Goal: Information Seeking & Learning: Learn about a topic

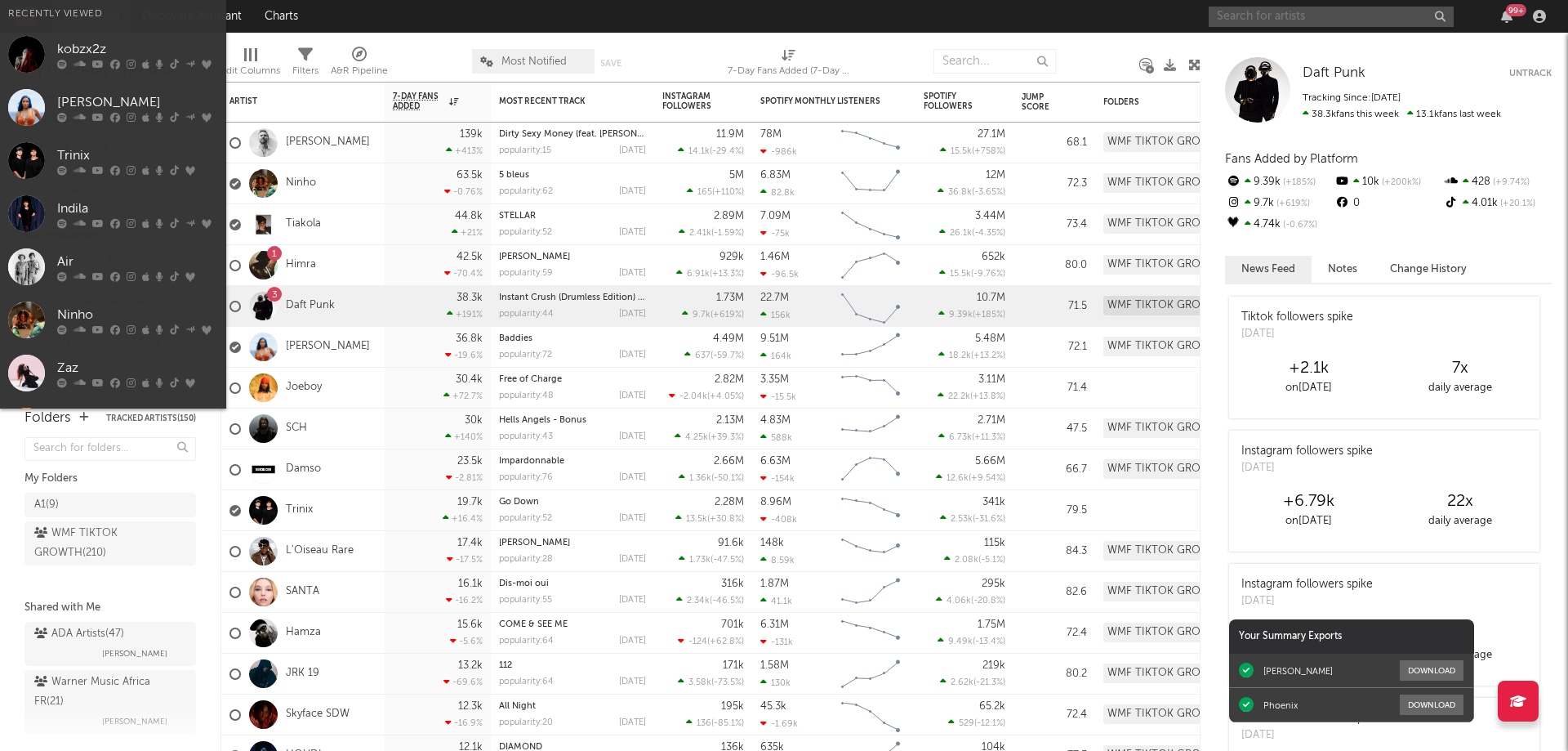
click at [1264, 18] on input "text" at bounding box center [1331, 17] width 245 height 21
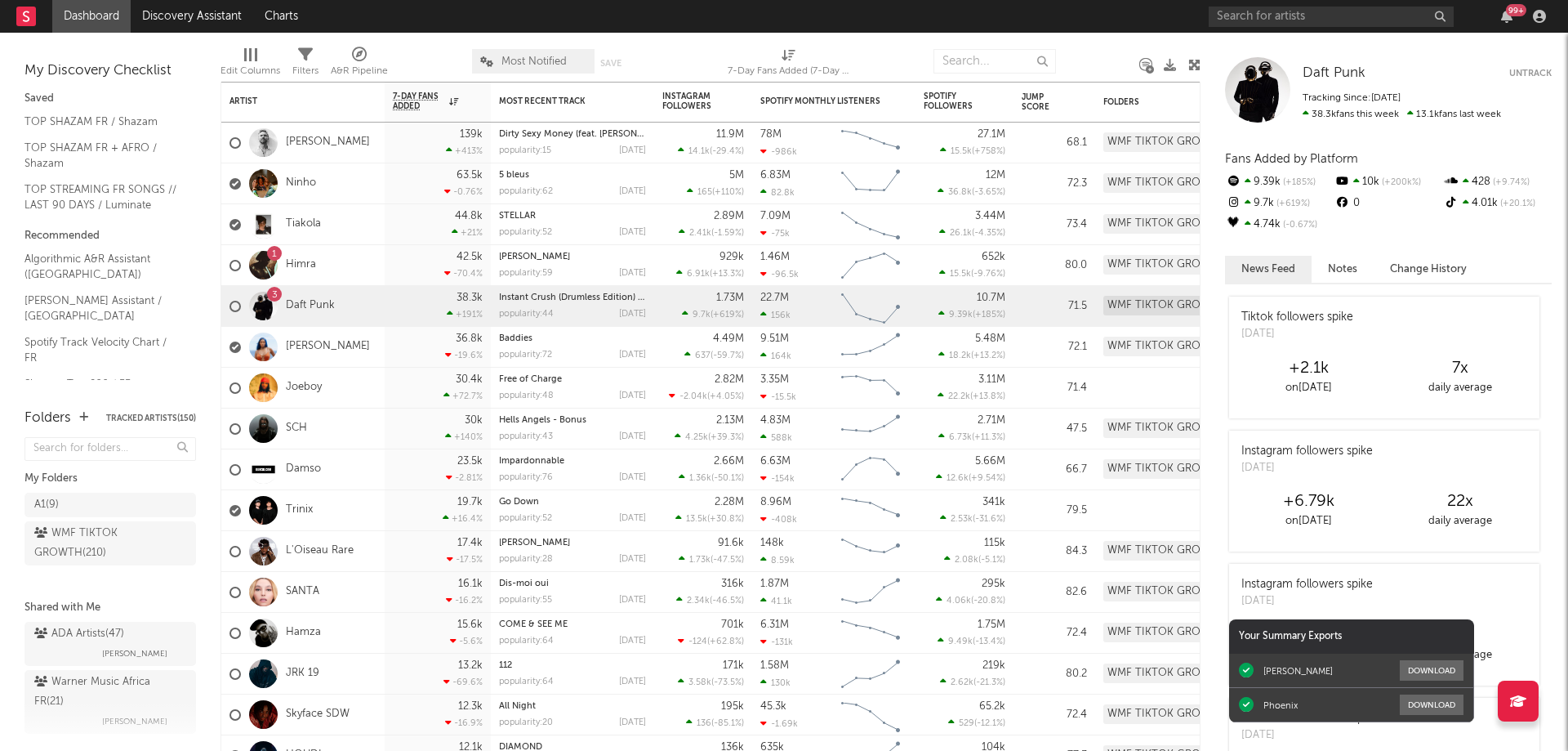
click at [1136, 15] on nav "Dashboard Discovery Assistant Charts 99 +" at bounding box center [784, 16] width 1568 height 33
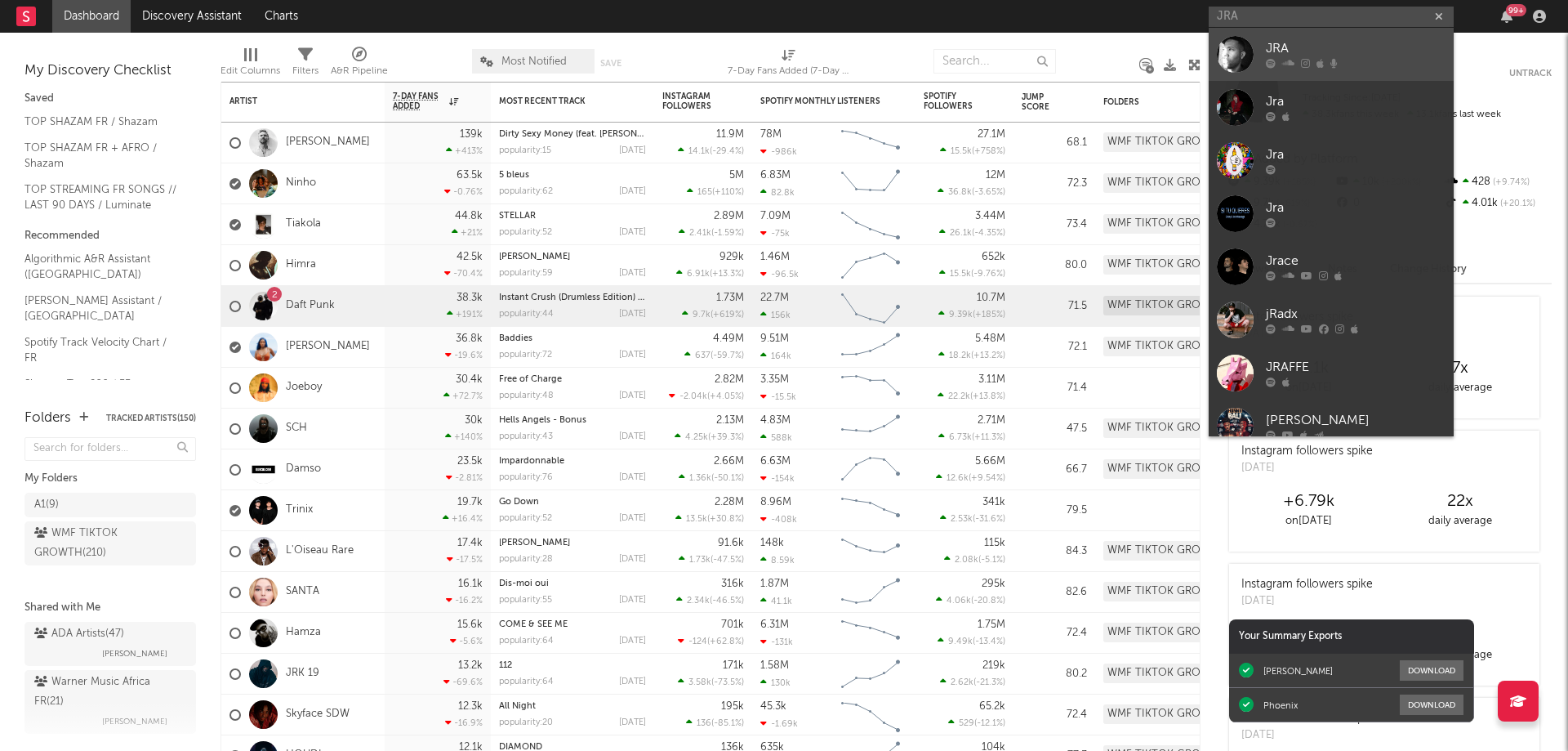
type input "JRA"
click at [1348, 64] on div at bounding box center [1356, 63] width 180 height 10
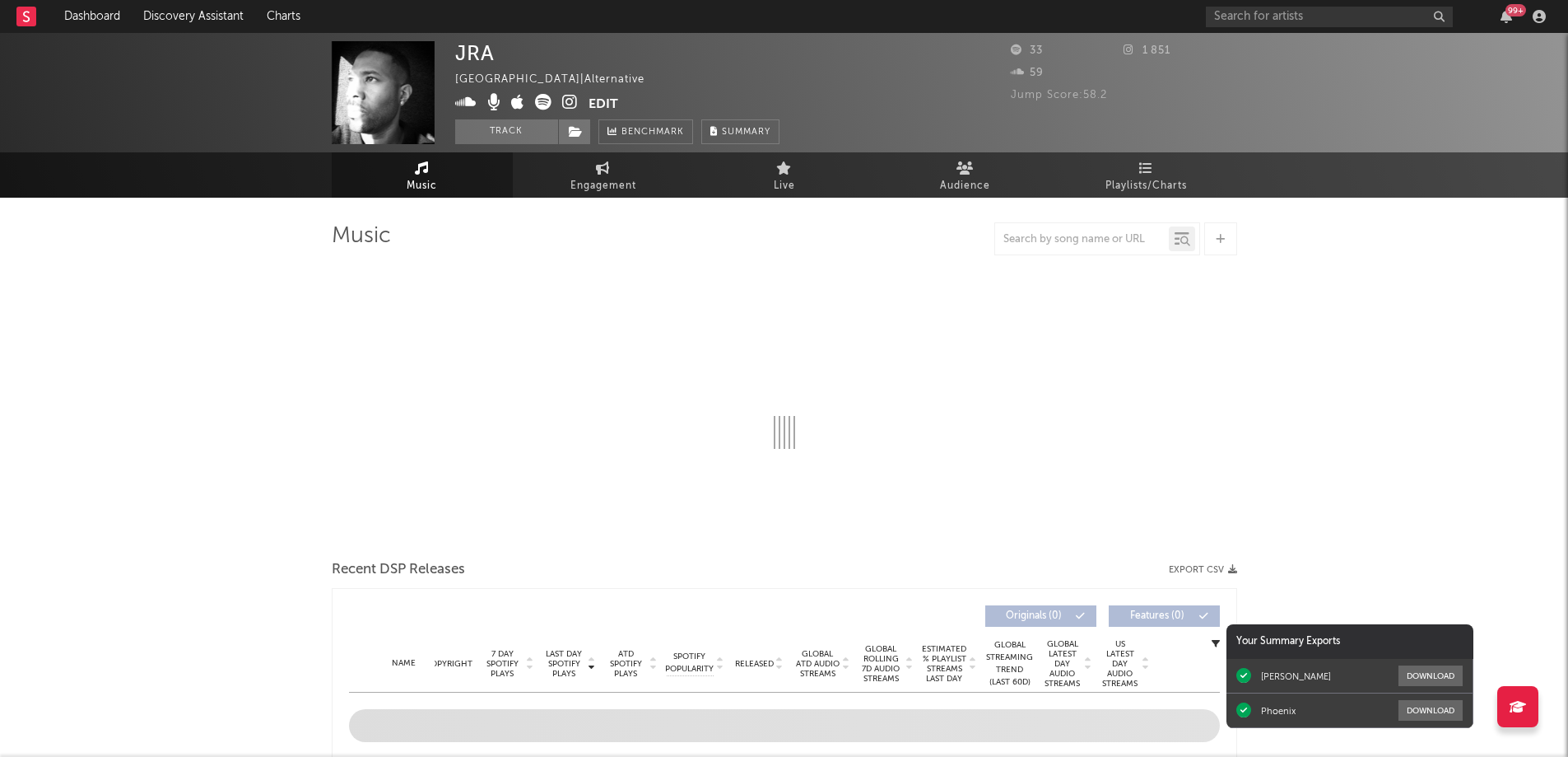
select select "1w"
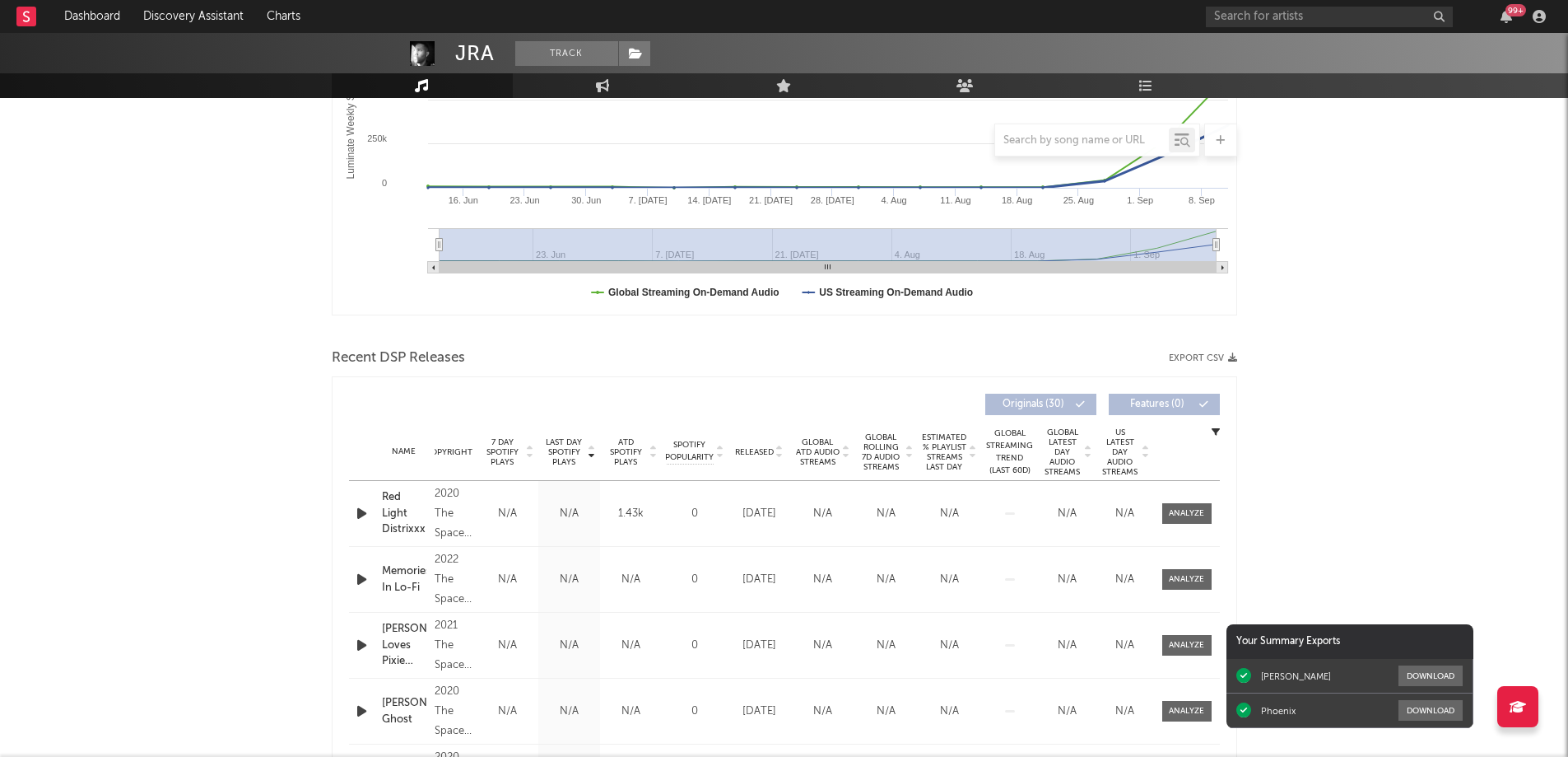
scroll to position [494, 0]
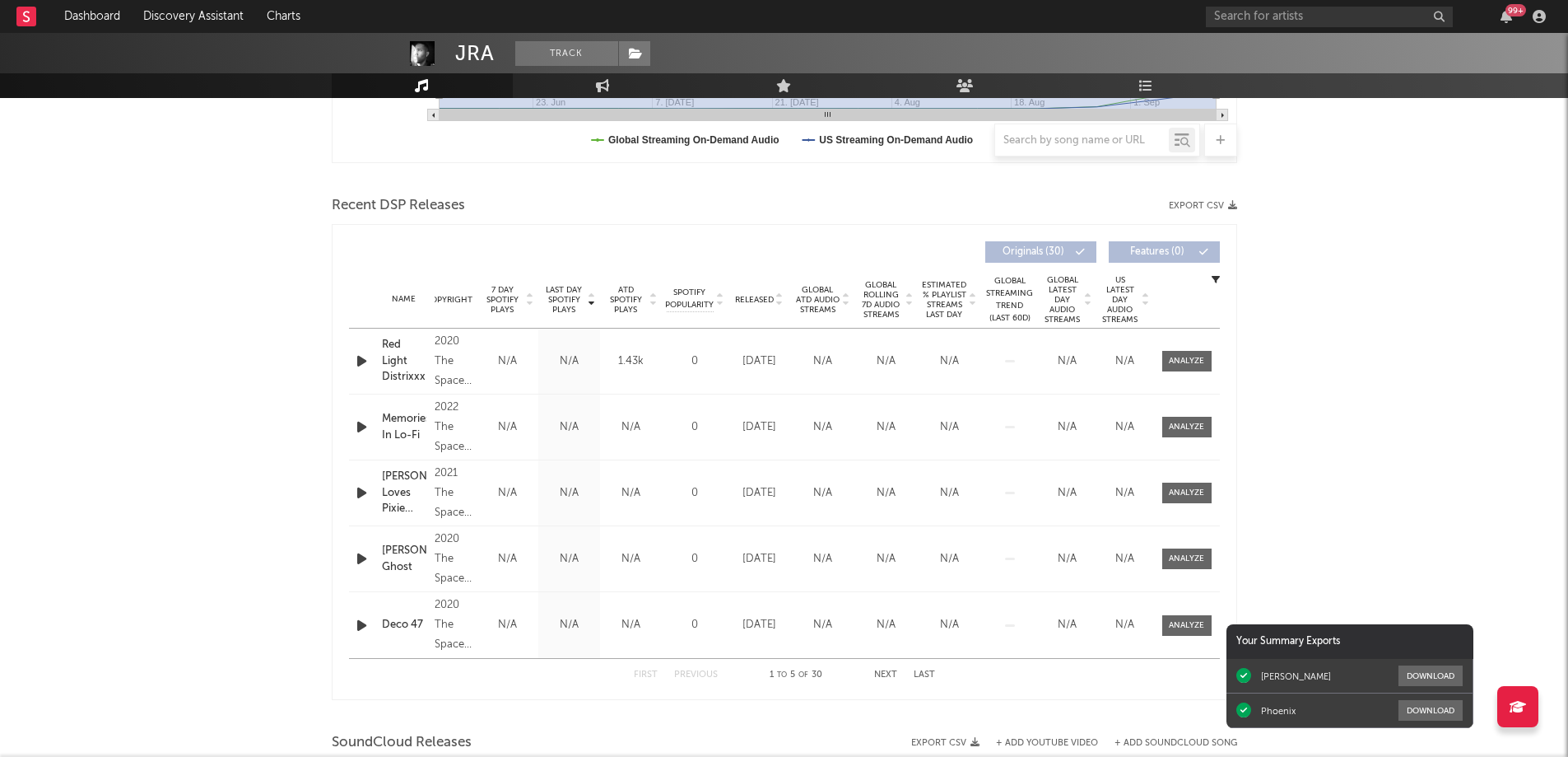
click at [366, 359] on icon "button" at bounding box center [362, 361] width 17 height 21
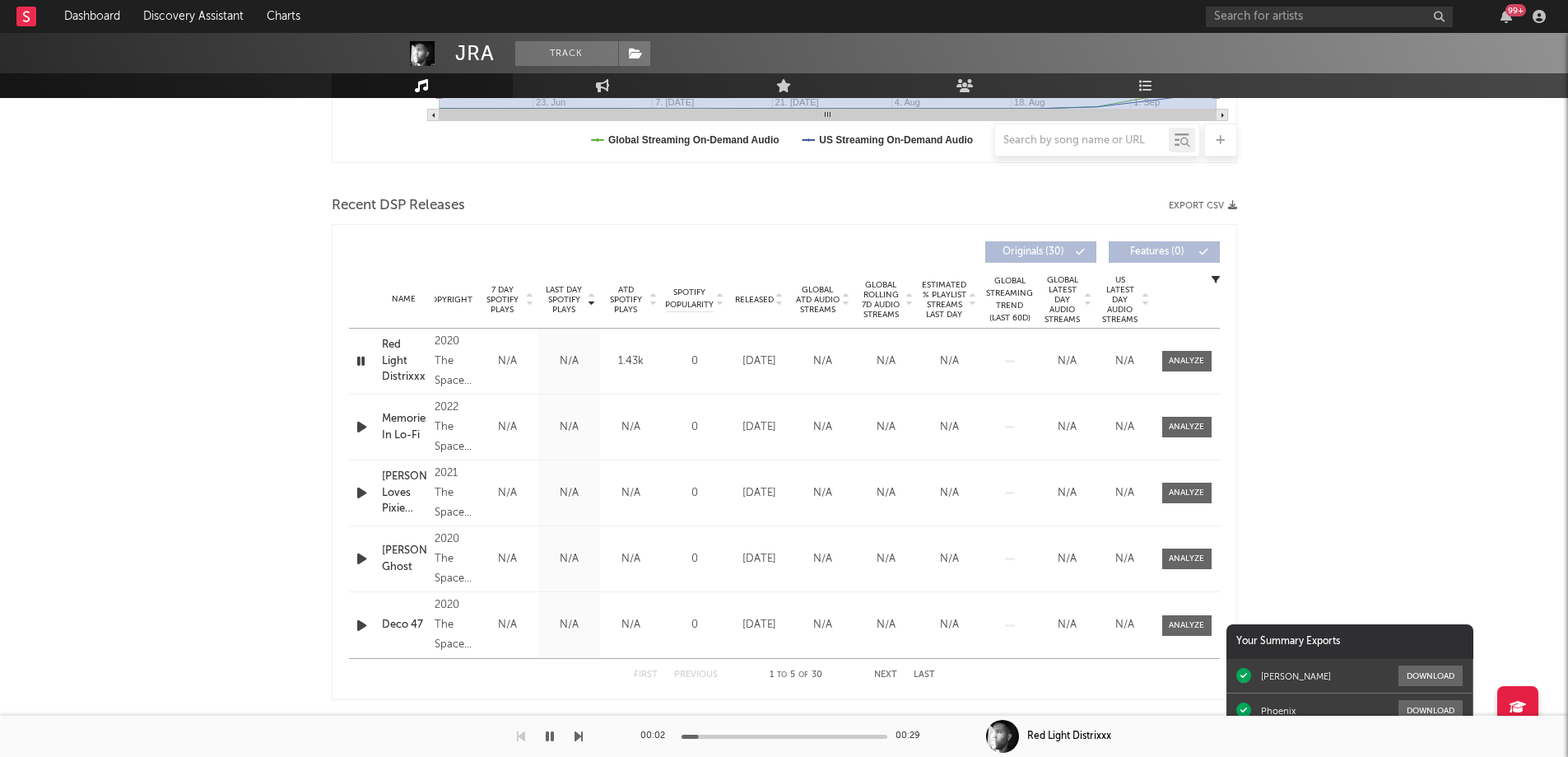
click at [729, 733] on div "00:02 00:29" at bounding box center [784, 736] width 288 height 41
click at [737, 736] on div at bounding box center [784, 737] width 206 height 4
click at [362, 429] on icon "button" at bounding box center [362, 427] width 17 height 21
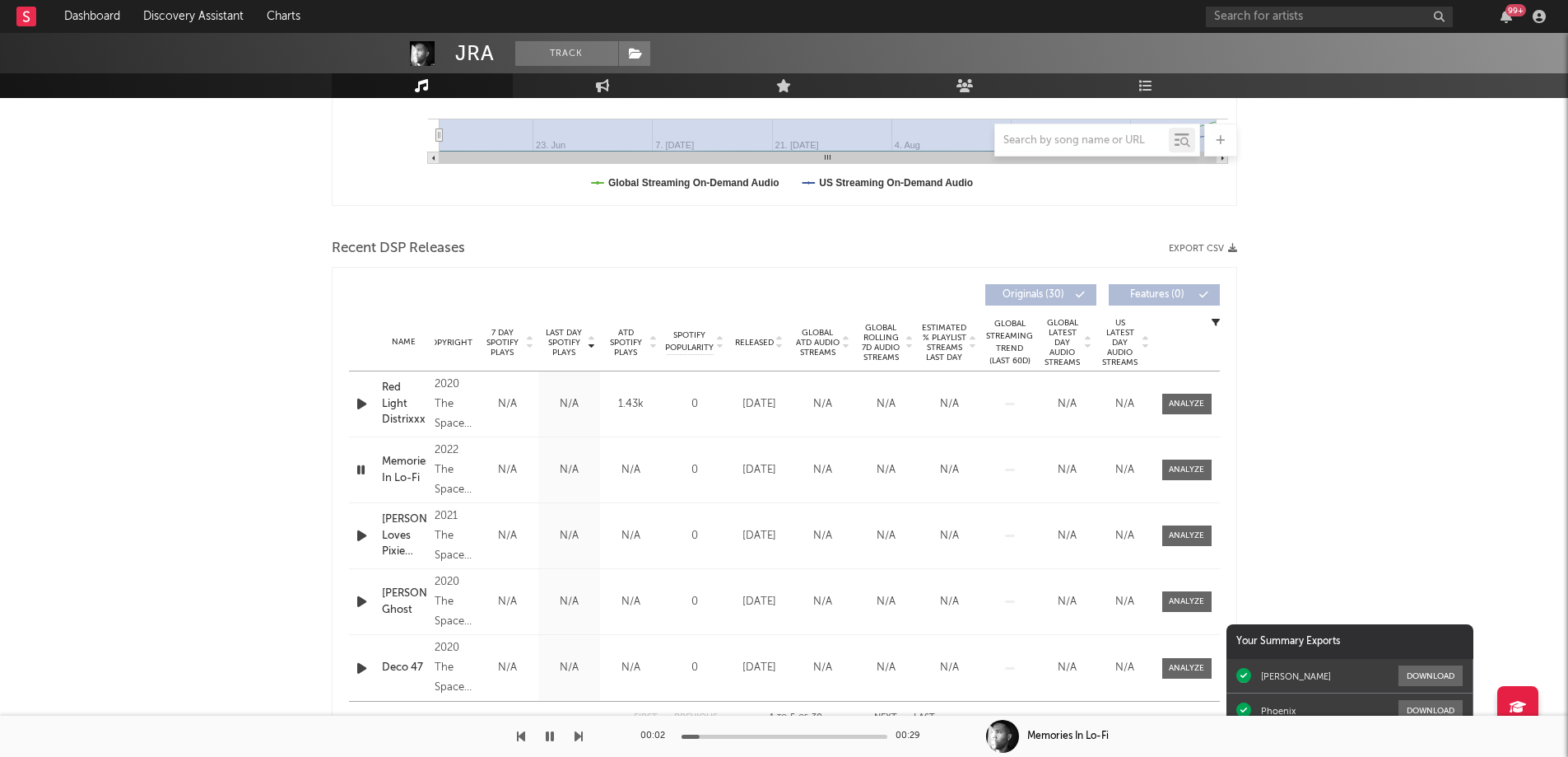
scroll to position [165, 0]
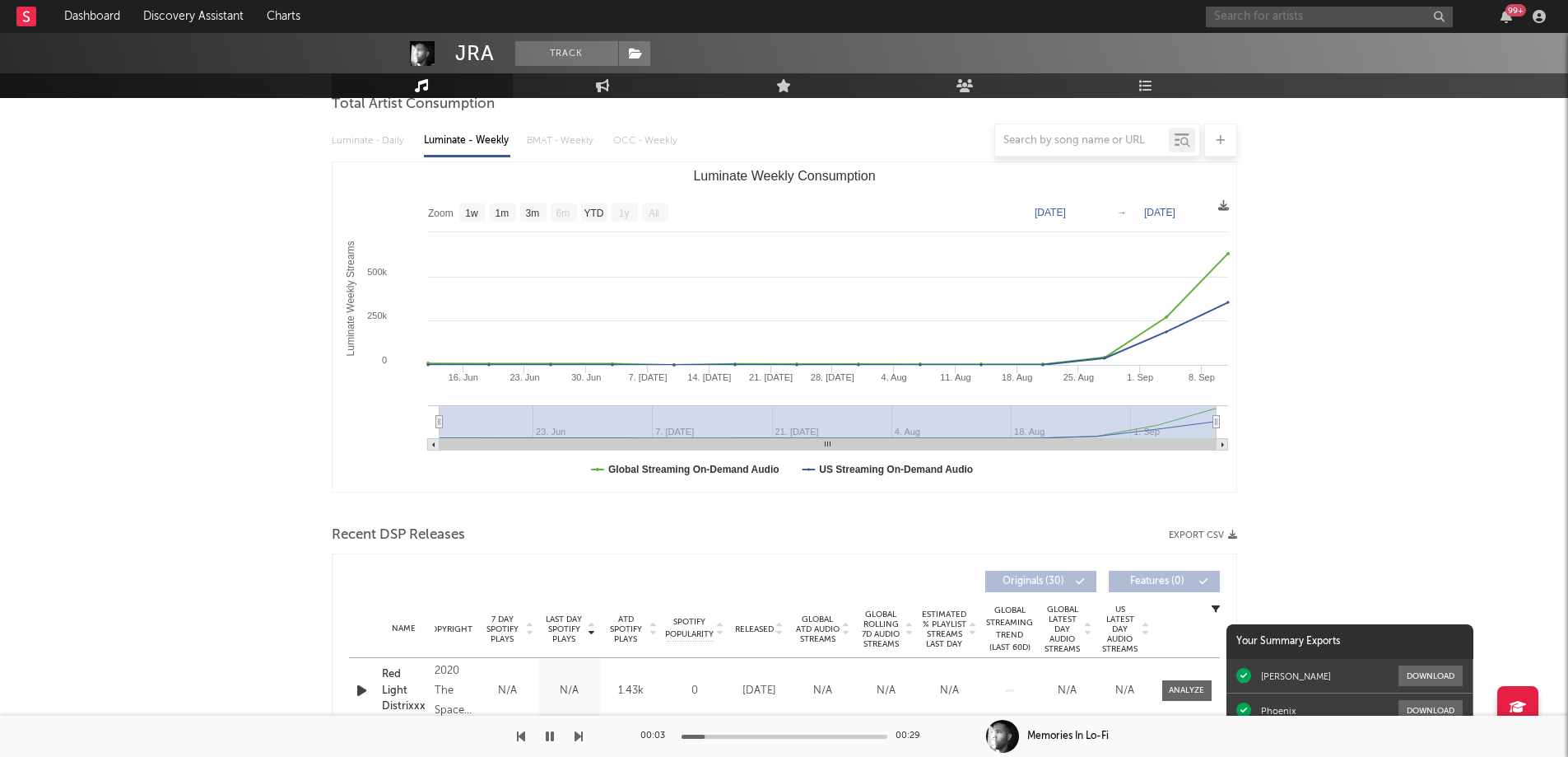
click at [1294, 18] on input "text" at bounding box center [1329, 17] width 247 height 21
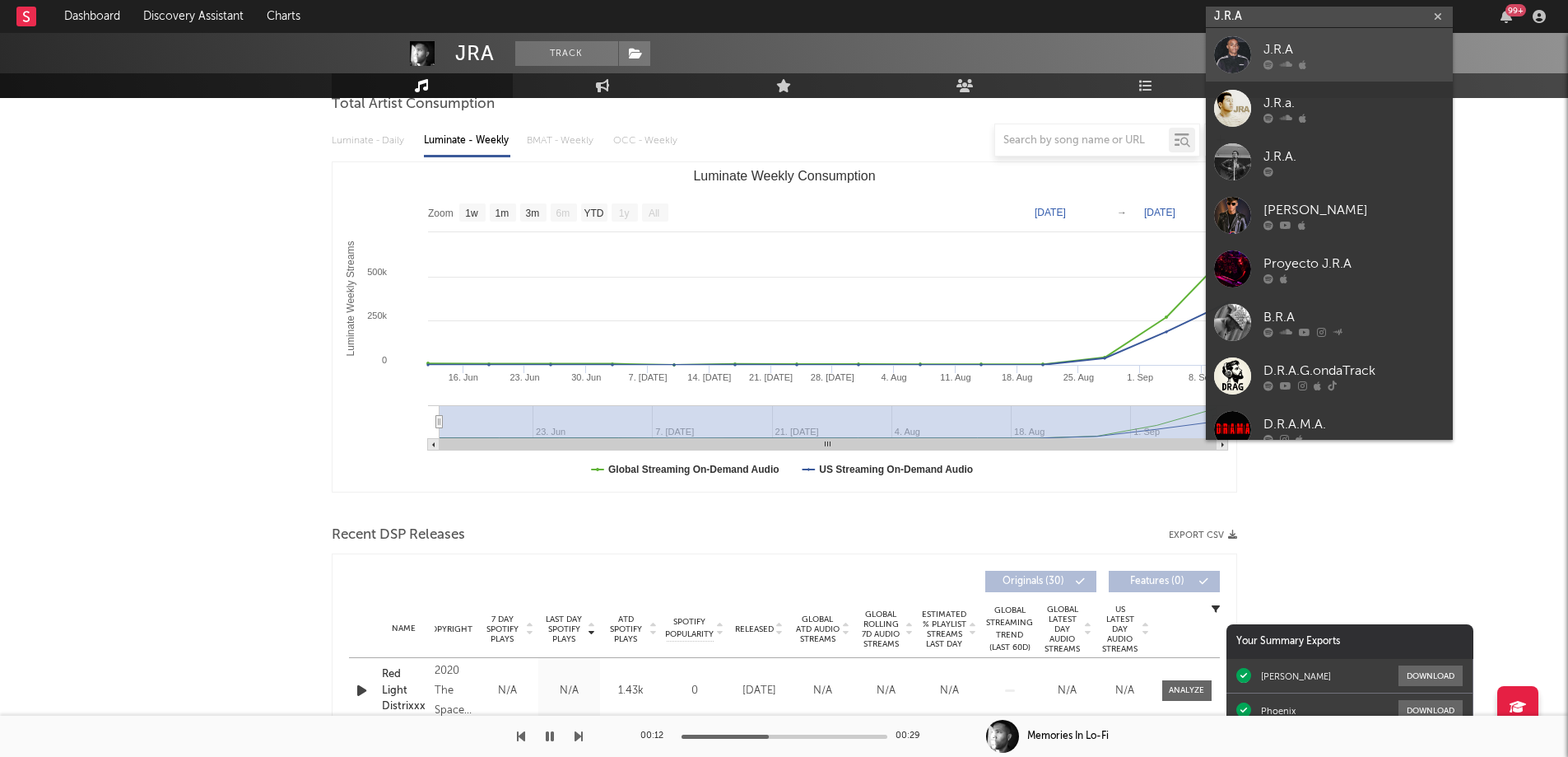
type input "J.R.A"
click at [1315, 42] on div "J.R.A" at bounding box center [1354, 49] width 181 height 20
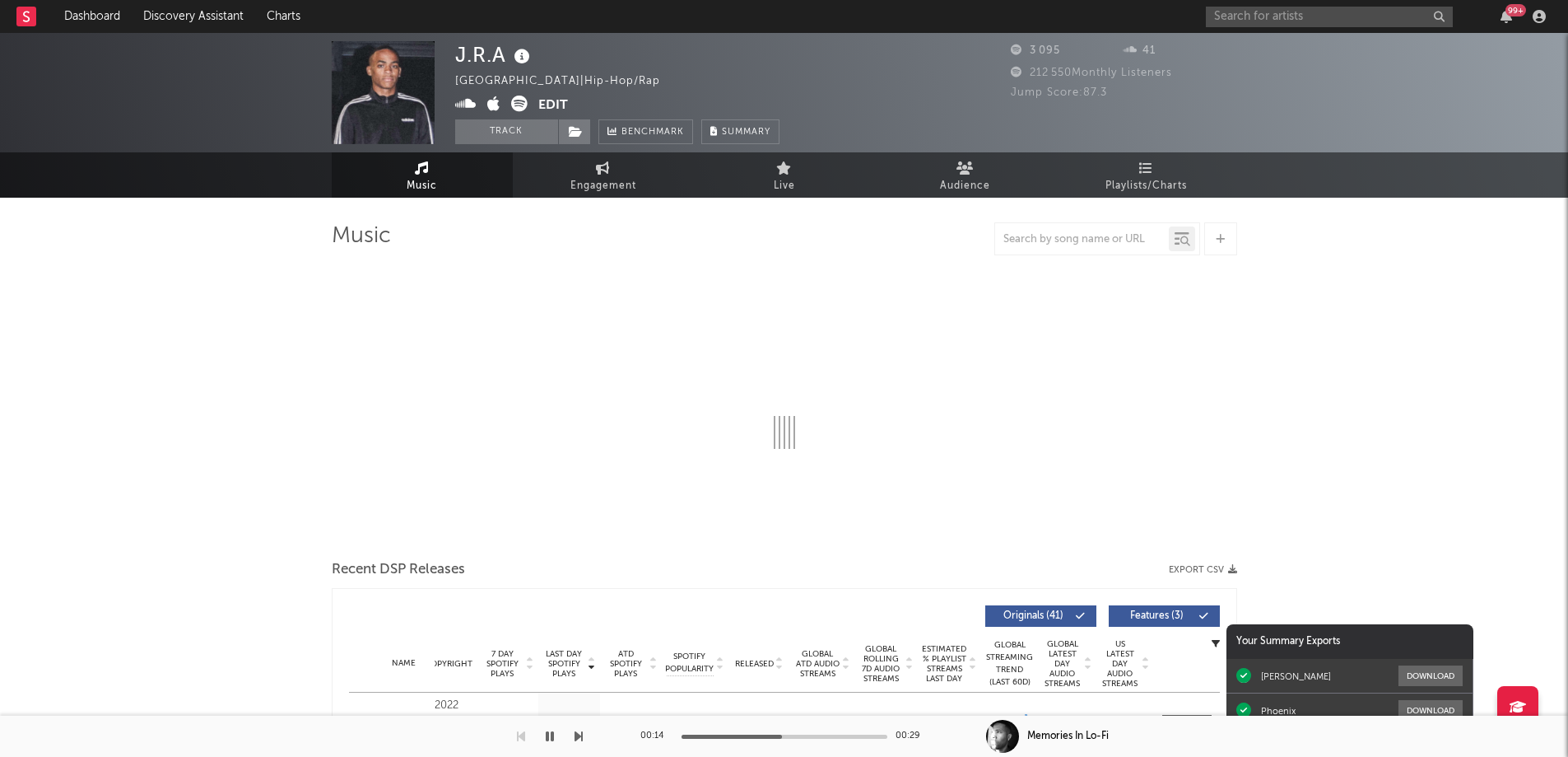
select select "1w"
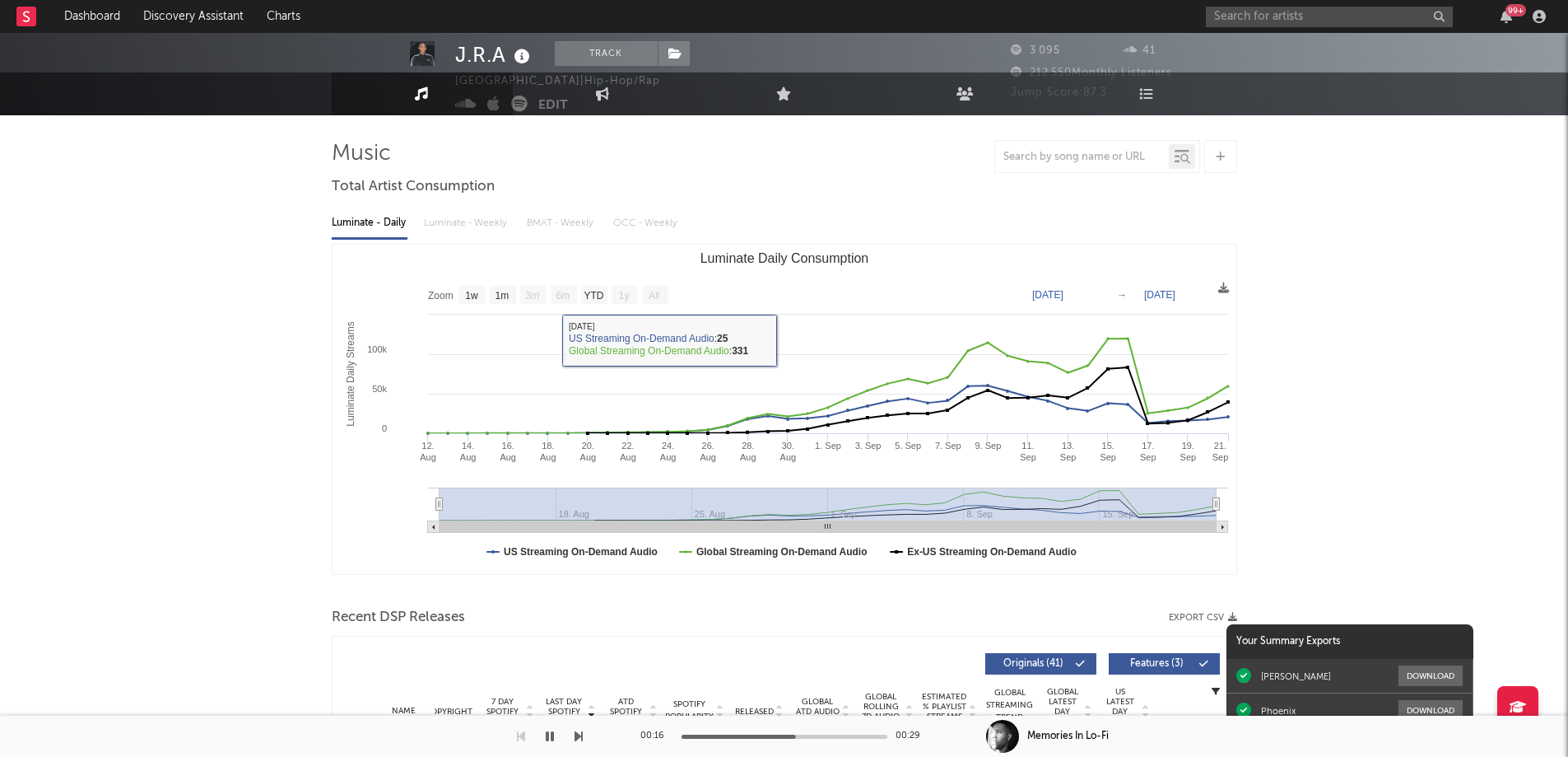
scroll to position [412, 0]
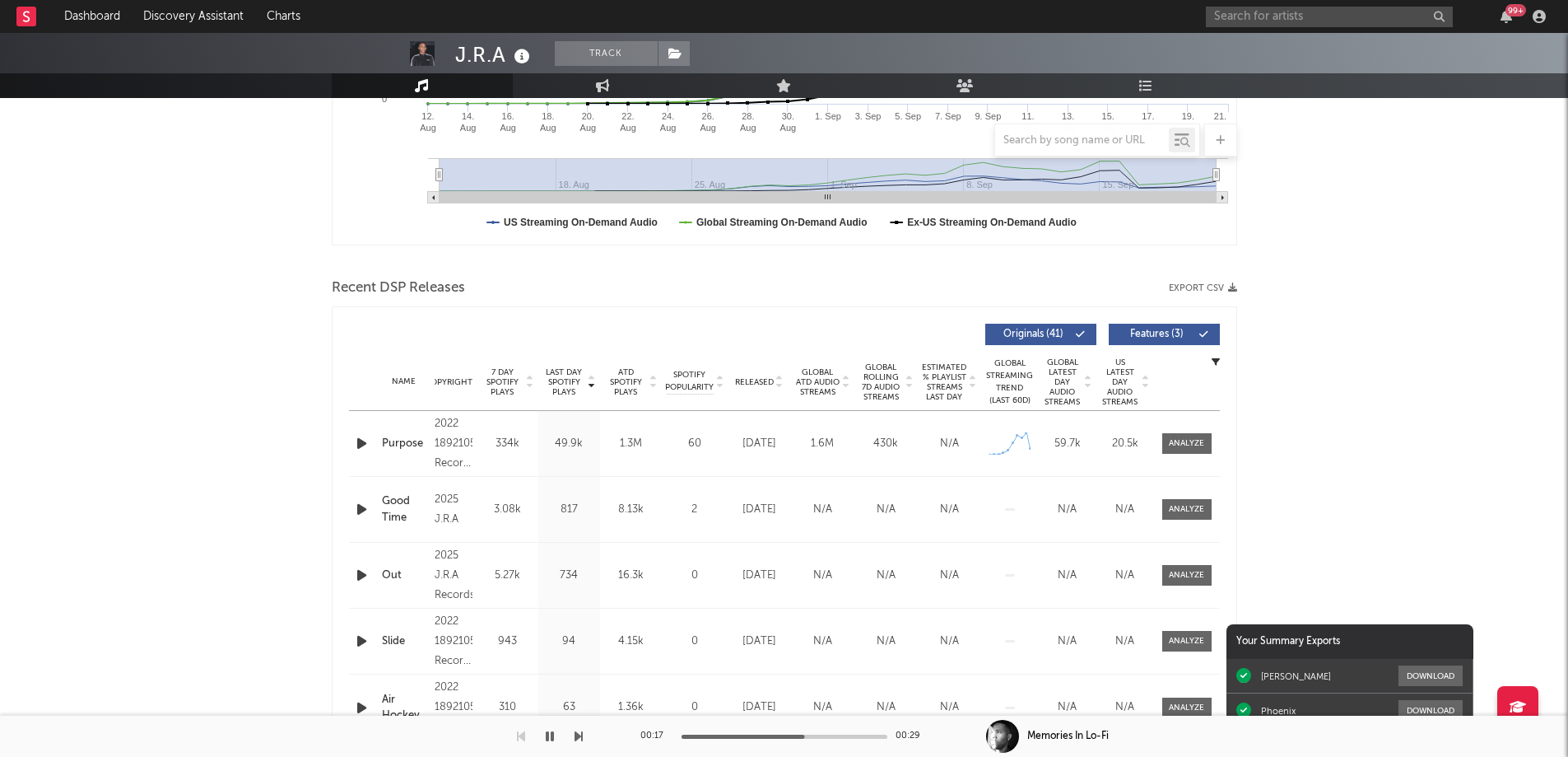
click at [359, 444] on icon "button" at bounding box center [362, 444] width 17 height 21
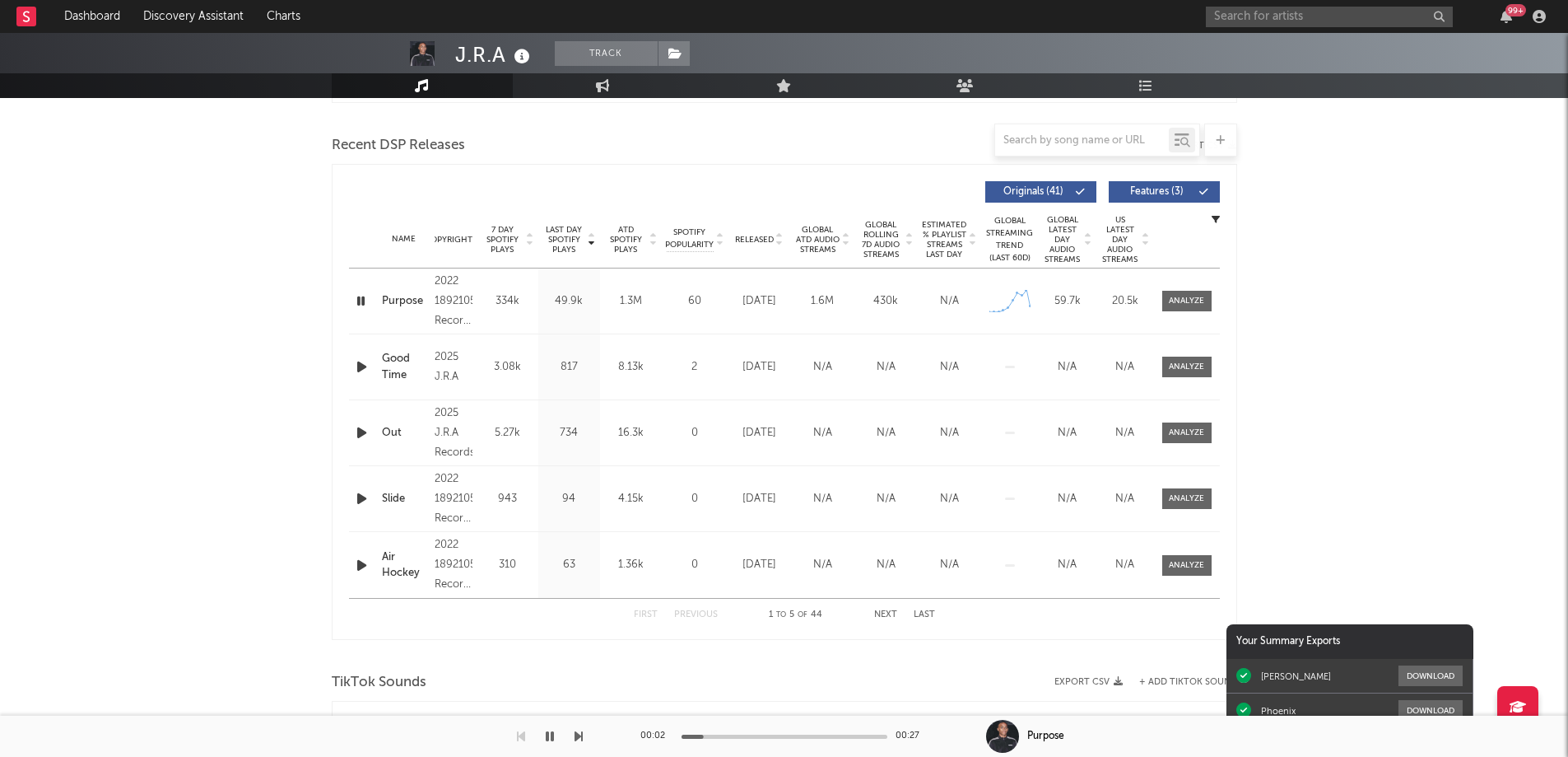
scroll to position [576, 0]
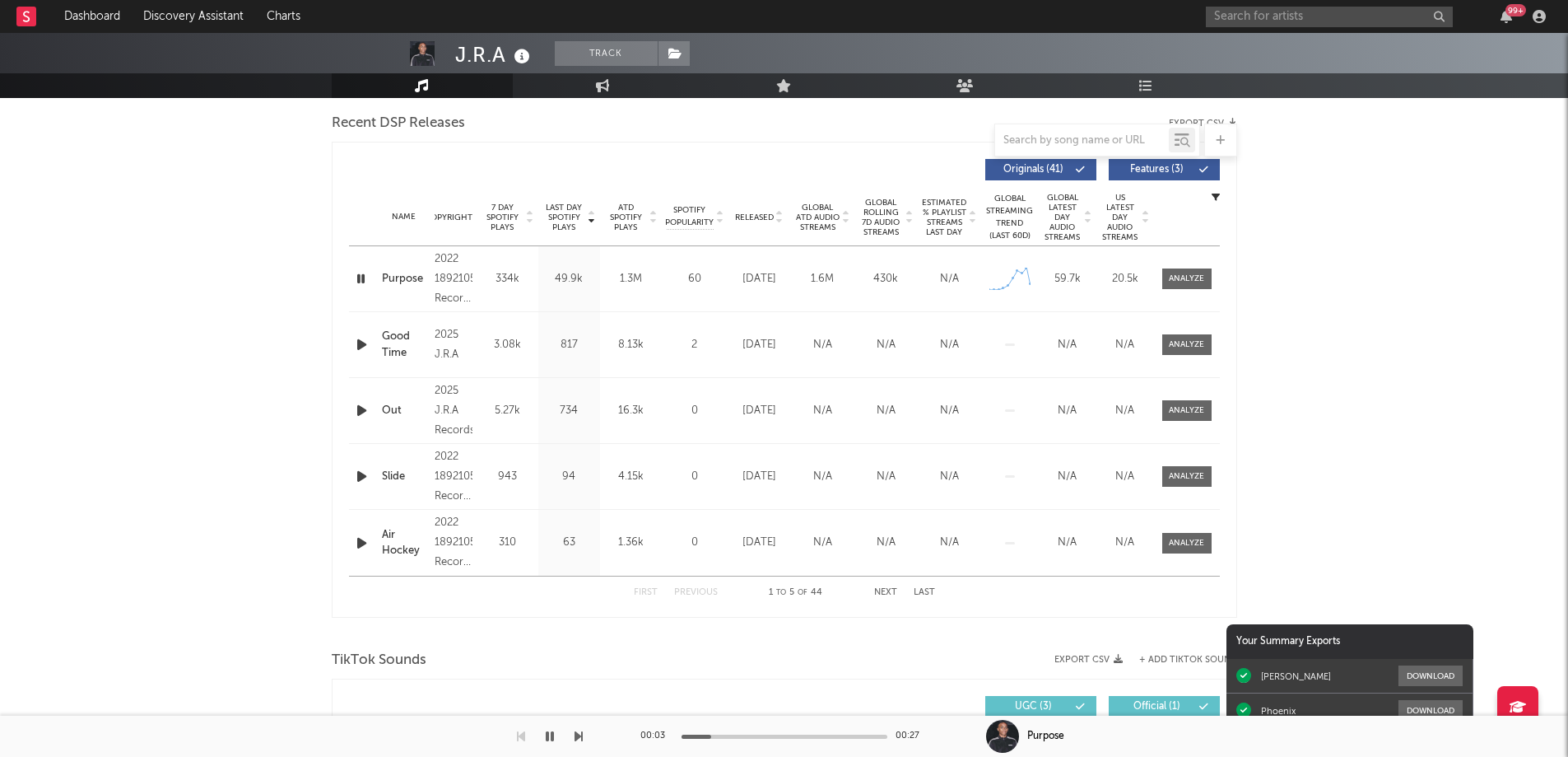
click at [357, 346] on icon "button" at bounding box center [362, 345] width 17 height 21
click at [357, 284] on icon "button" at bounding box center [362, 279] width 17 height 21
click at [743, 737] on div at bounding box center [784, 737] width 206 height 4
click at [776, 736] on div at bounding box center [784, 737] width 206 height 4
click at [848, 737] on div at bounding box center [784, 737] width 206 height 4
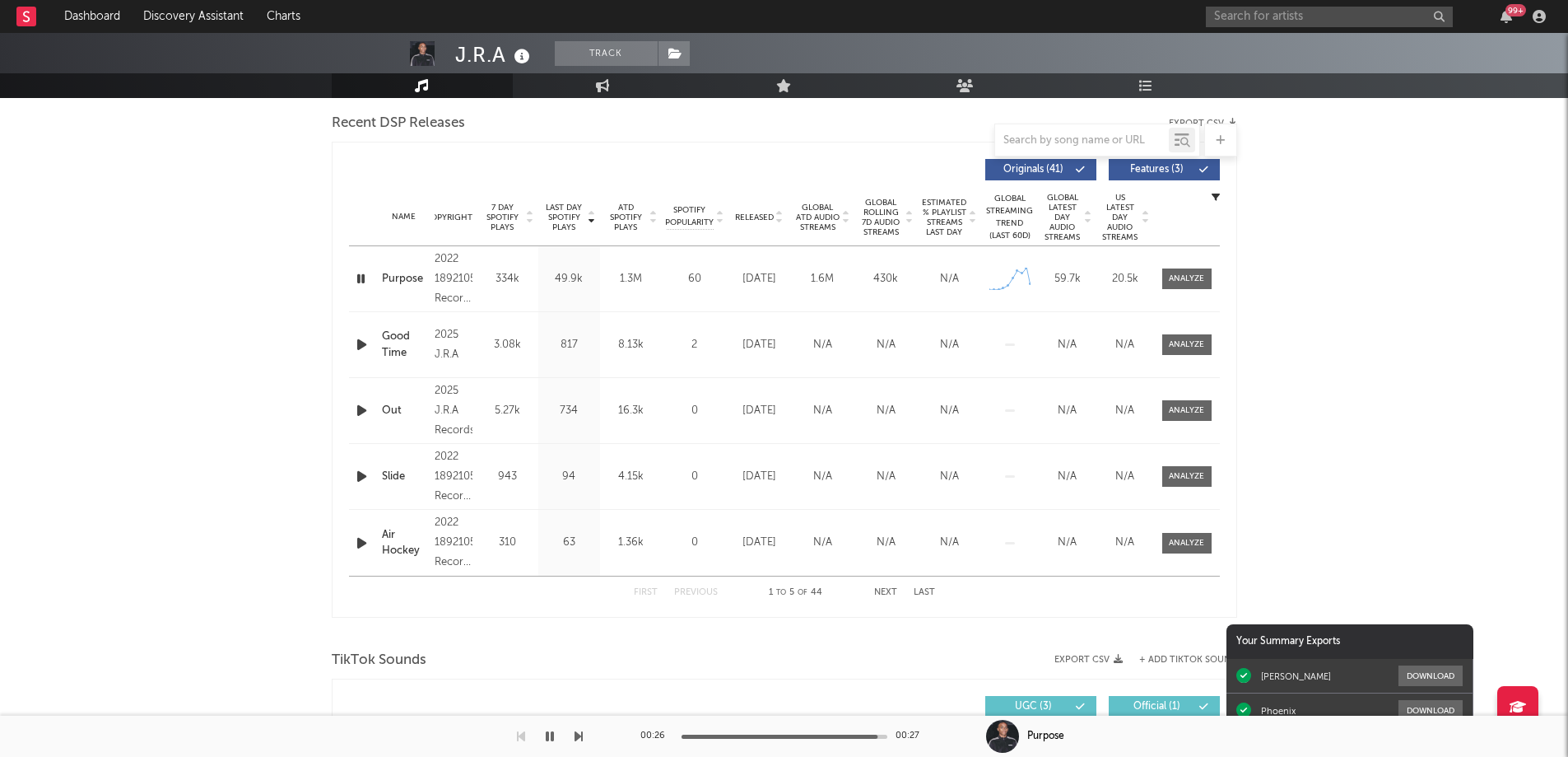
click at [556, 737] on button "button" at bounding box center [550, 736] width 17 height 41
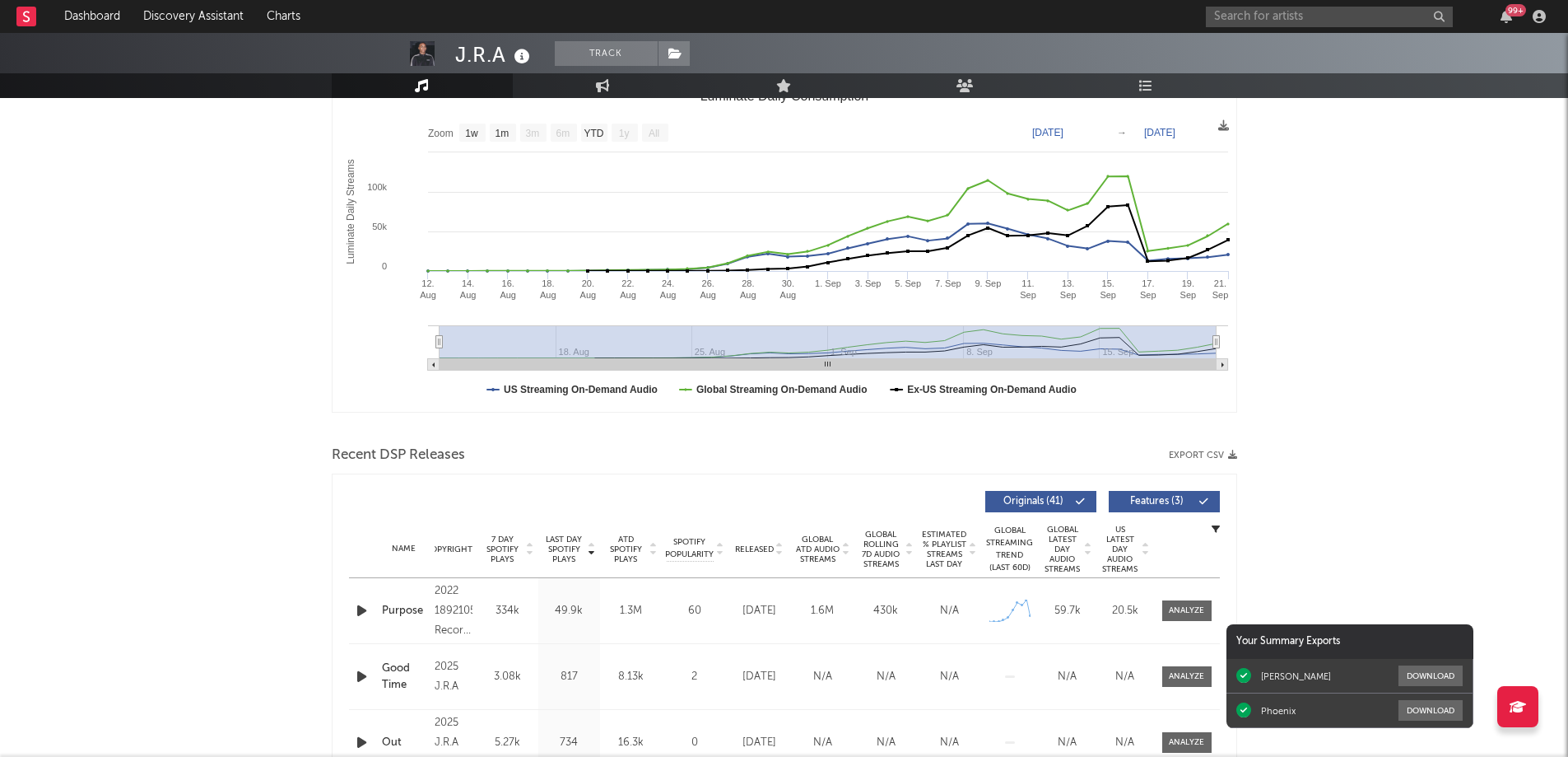
scroll to position [82, 0]
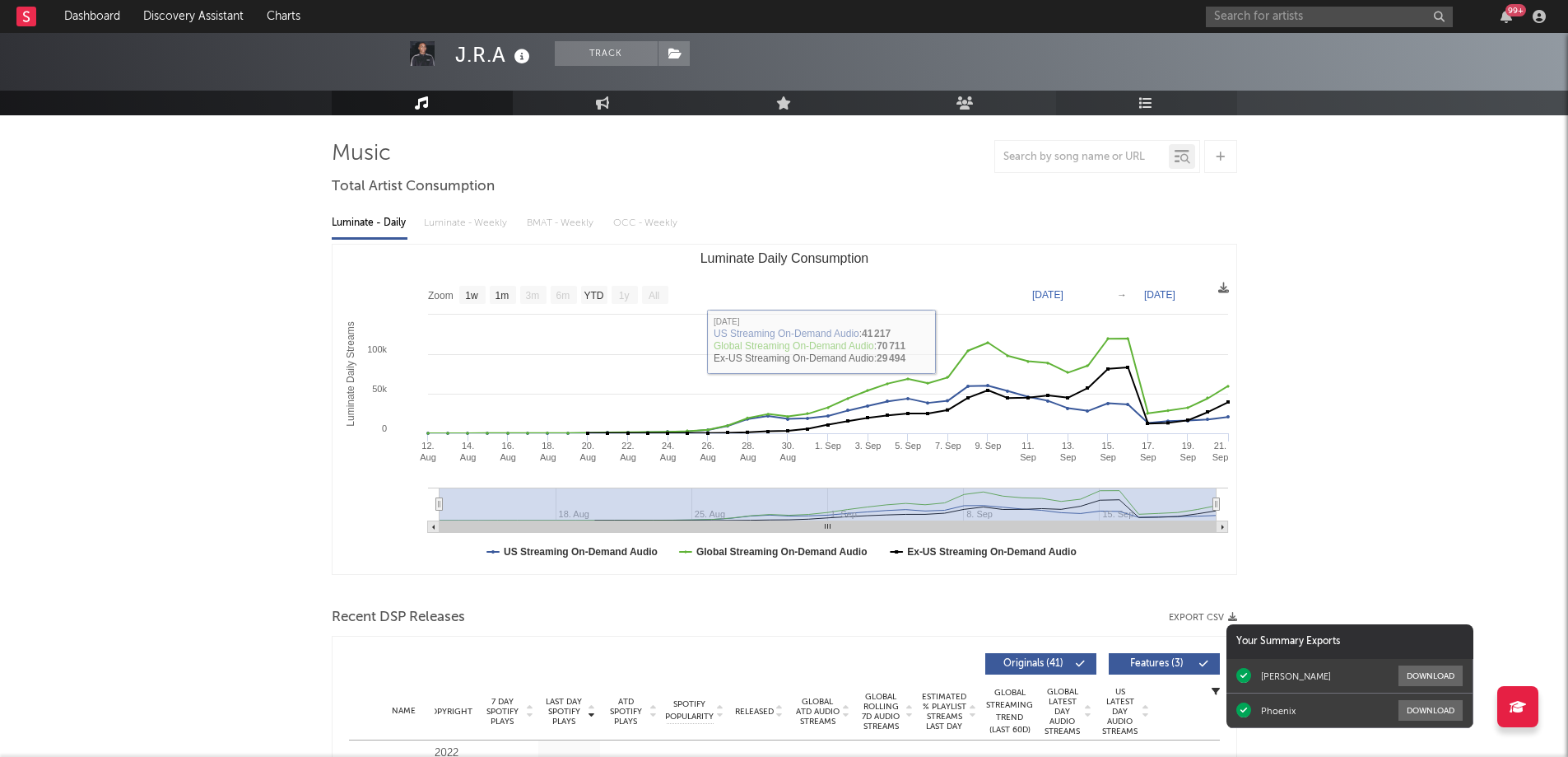
click at [1145, 106] on icon at bounding box center [1147, 102] width 14 height 13
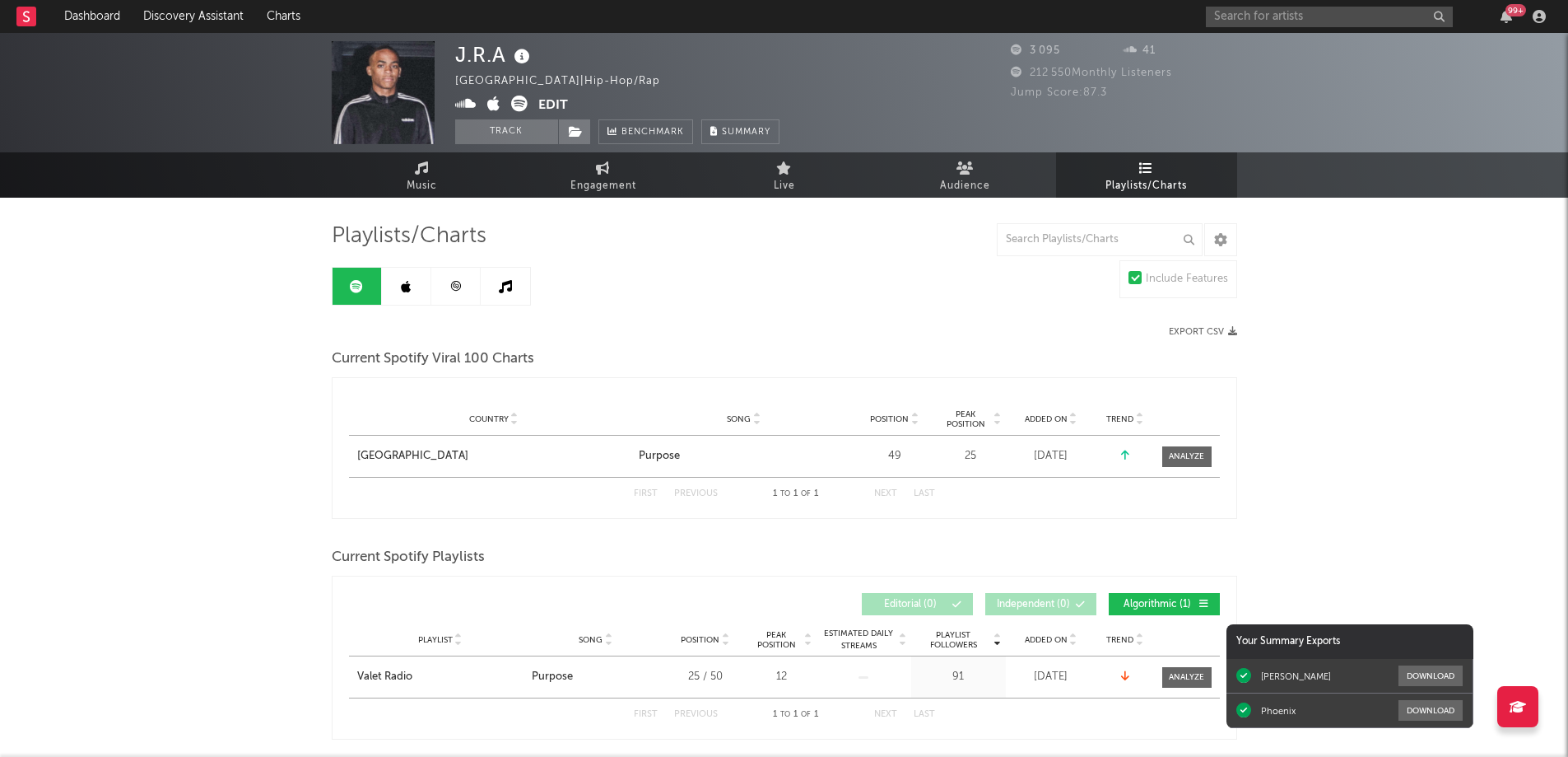
click at [461, 286] on icon at bounding box center [455, 286] width 12 height 12
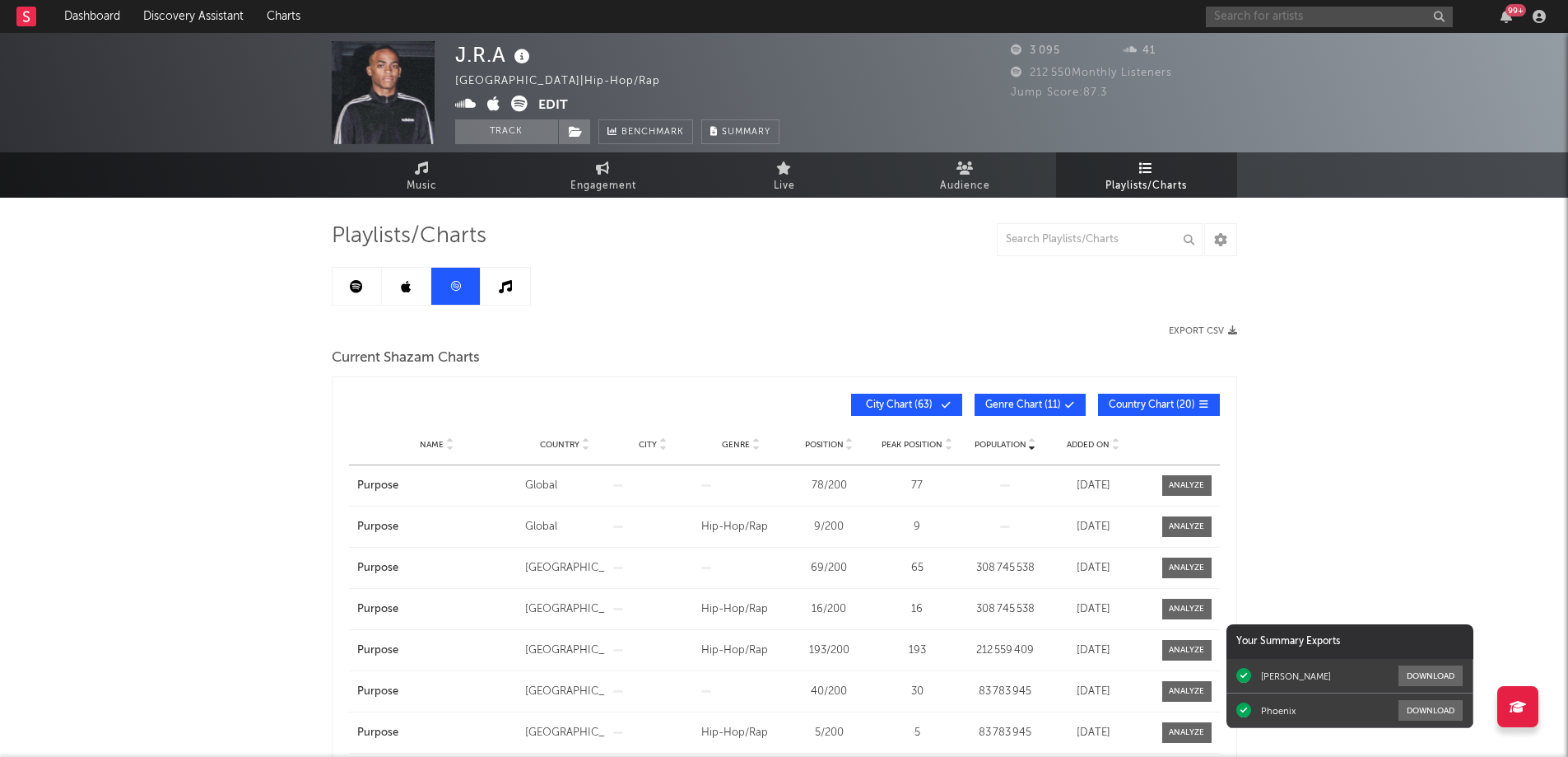
click at [1236, 13] on input "text" at bounding box center [1329, 17] width 247 height 21
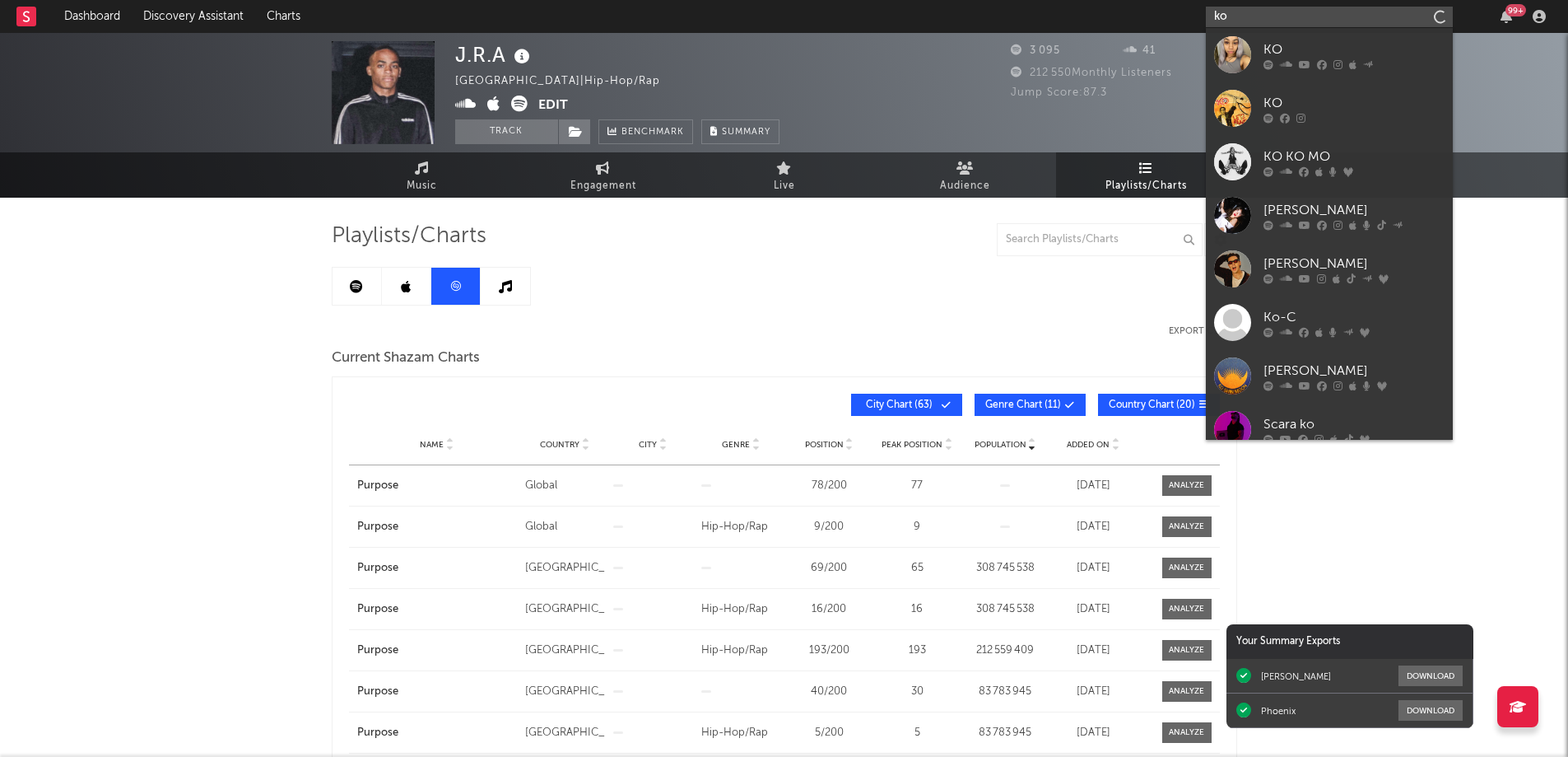
type input "k"
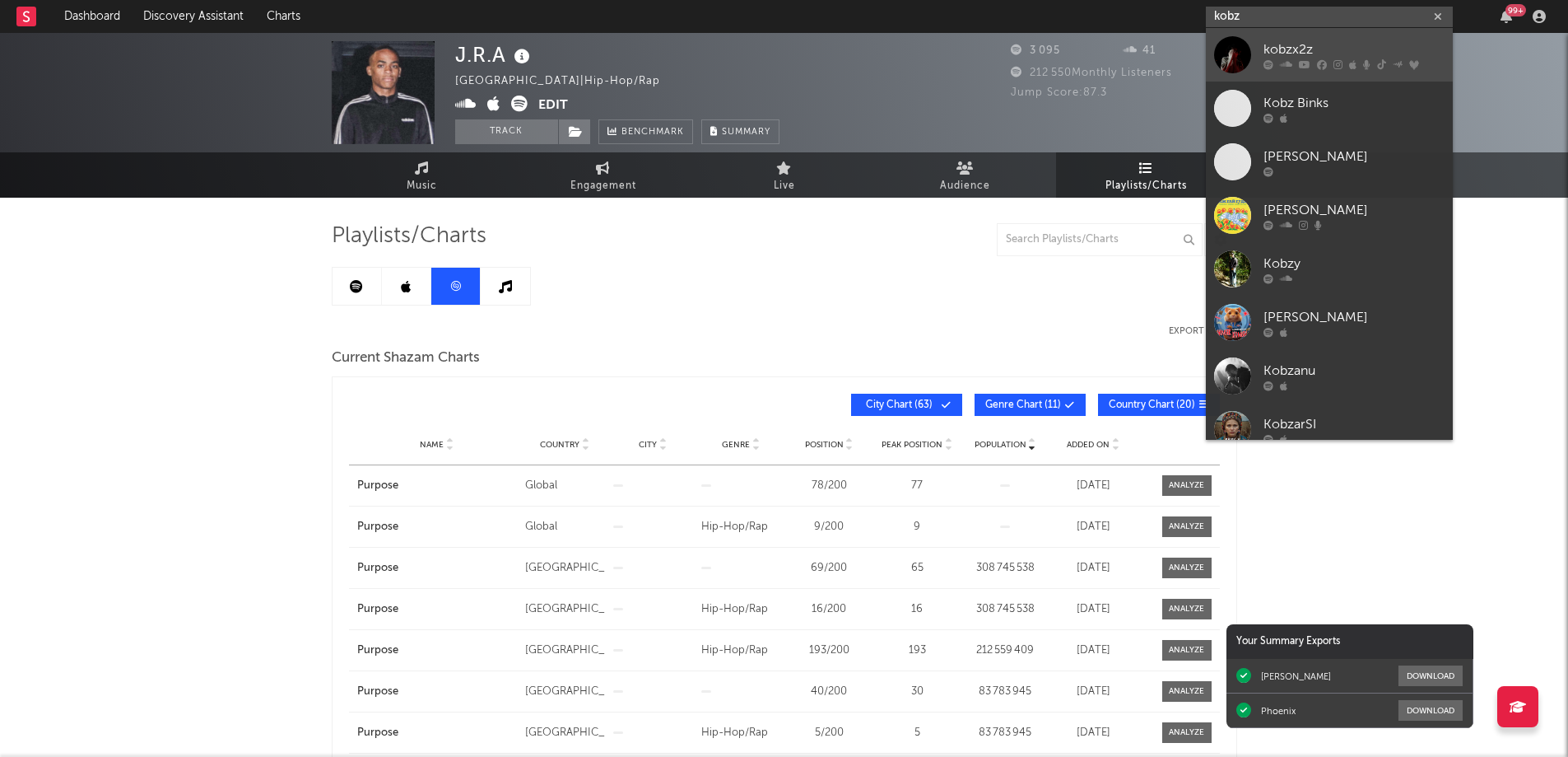
type input "kobz"
click at [1329, 56] on div "kobzx2z" at bounding box center [1354, 49] width 181 height 20
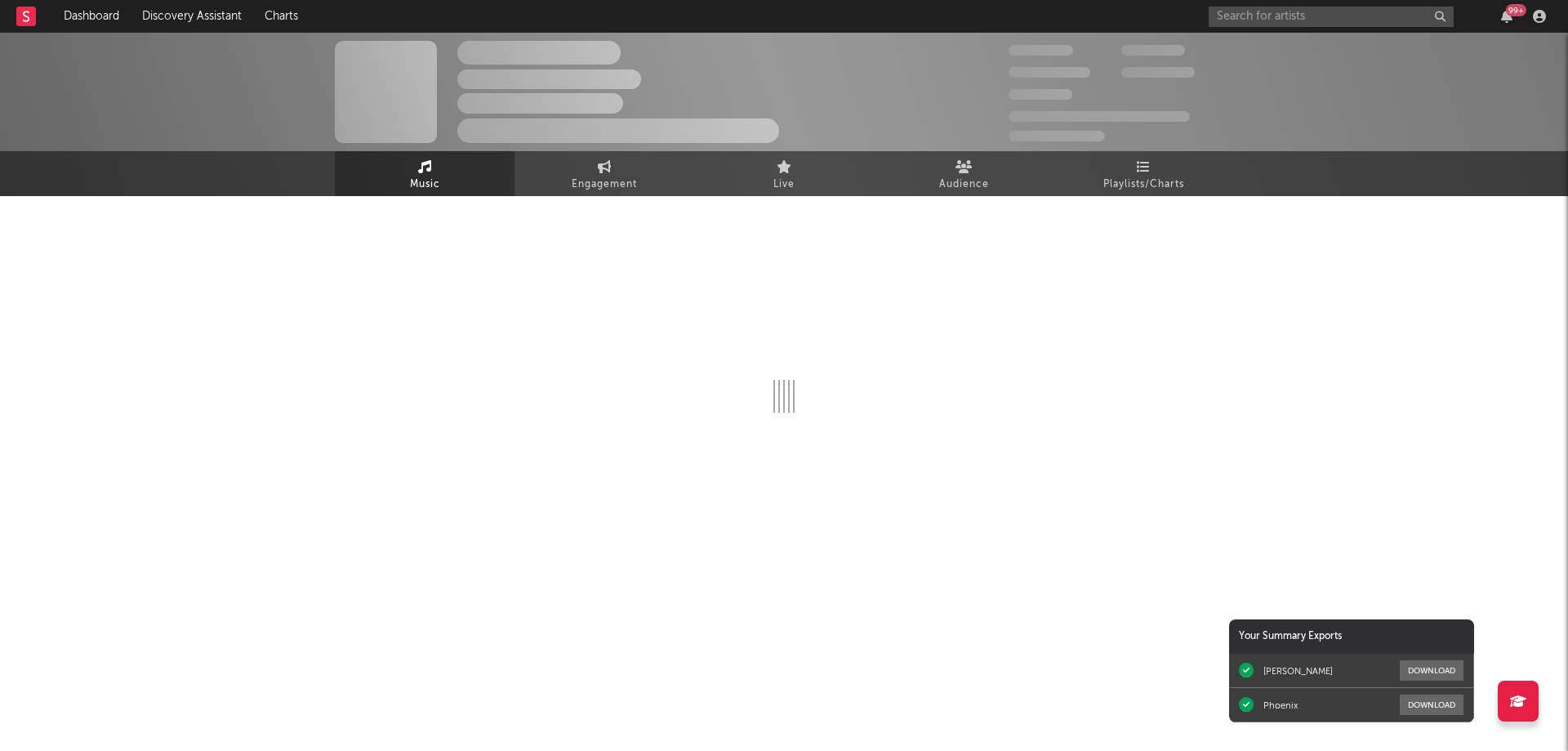
select select "6m"
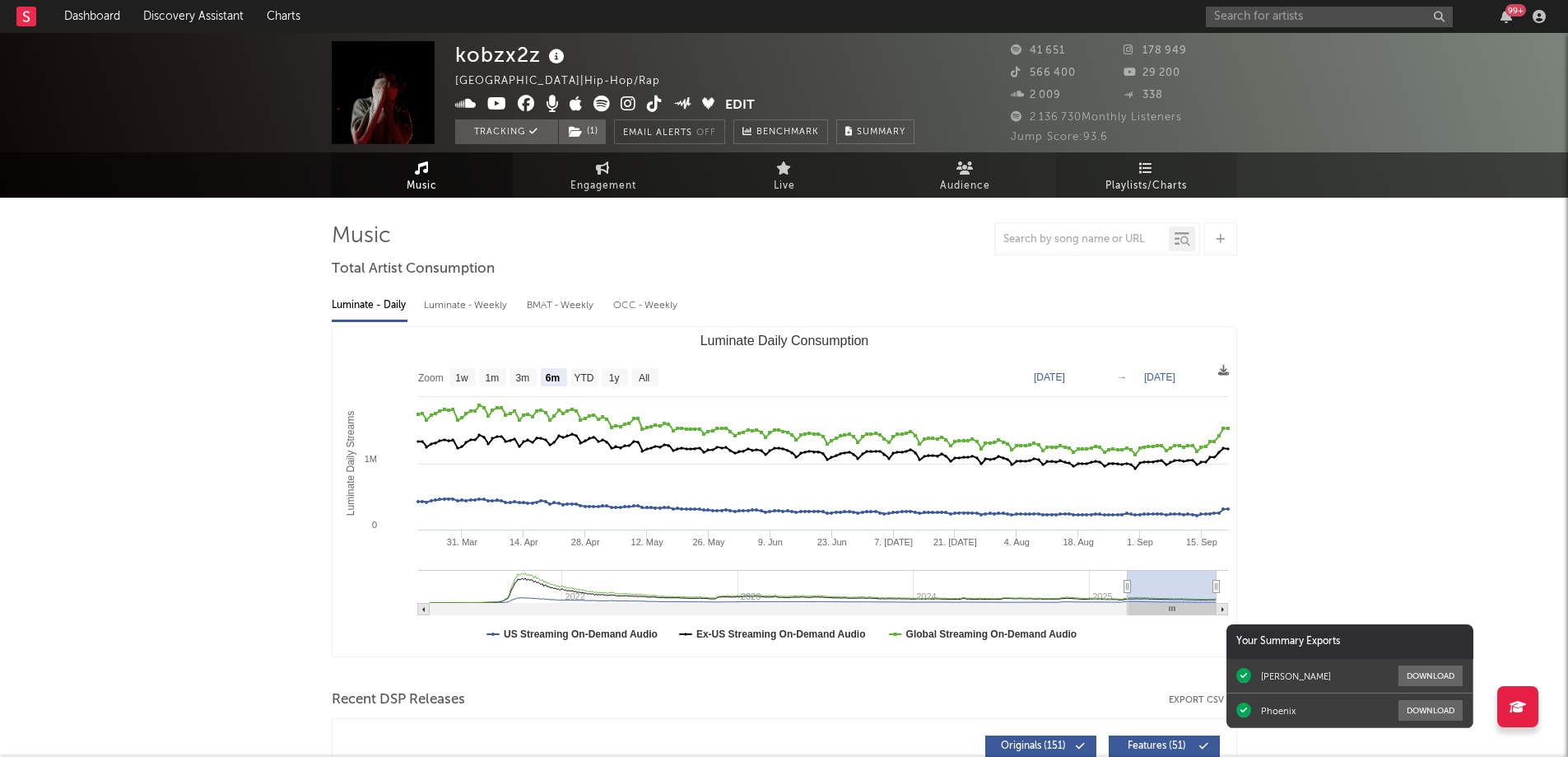
click at [1153, 176] on span "Playlists/Charts" at bounding box center [1146, 186] width 81 height 20
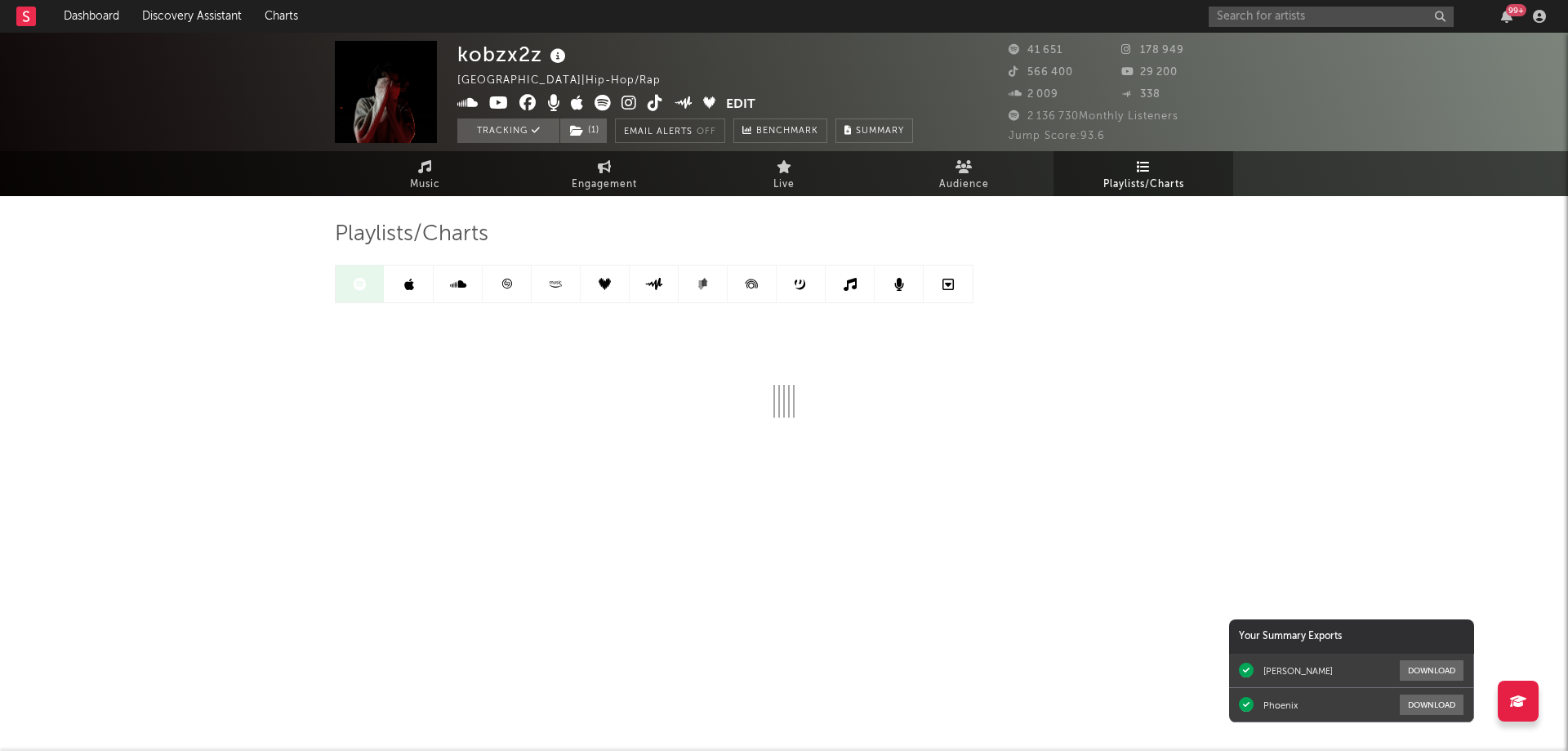
click at [509, 282] on icon at bounding box center [507, 283] width 10 height 10
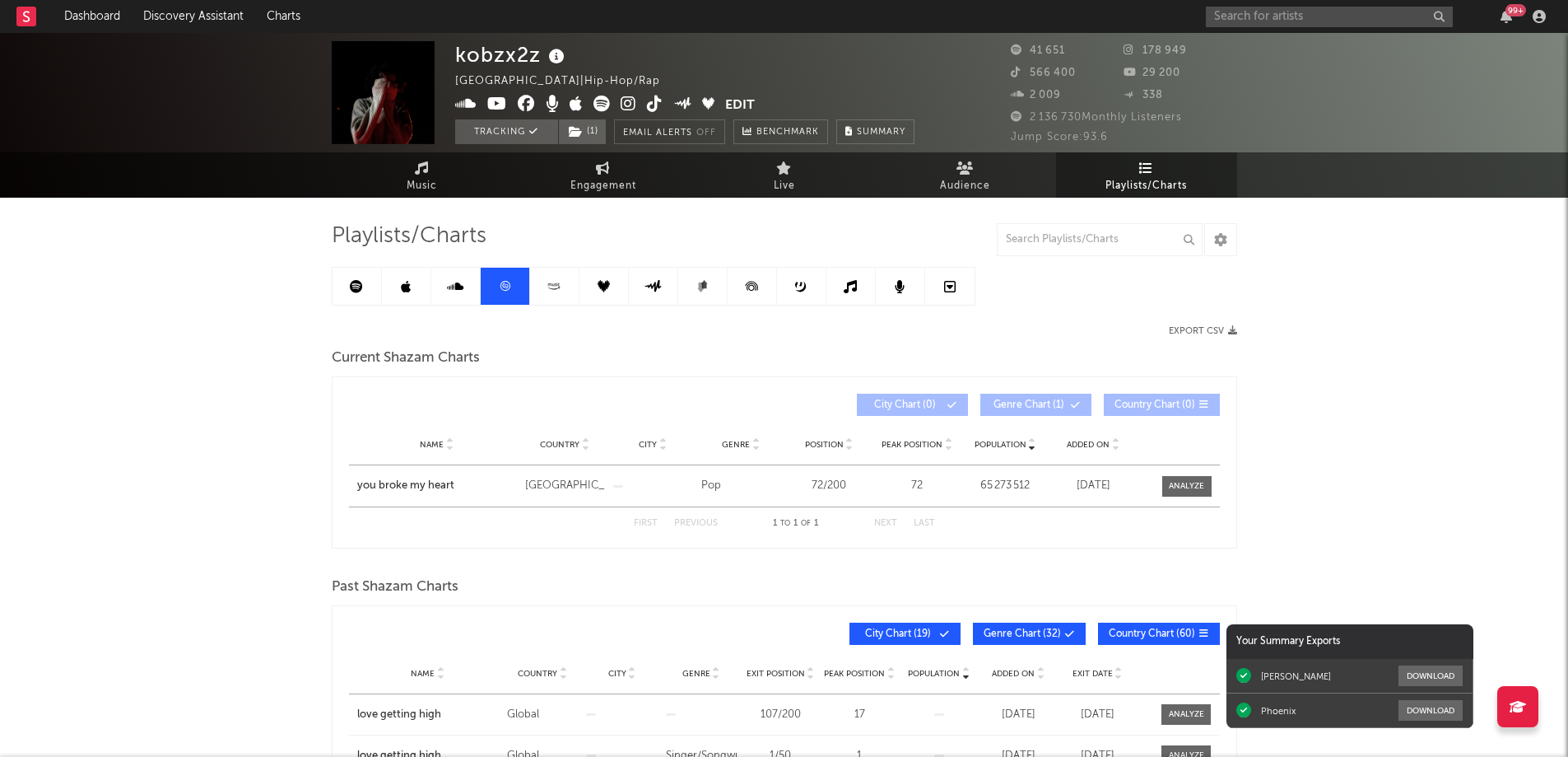
click at [355, 288] on icon at bounding box center [356, 286] width 13 height 13
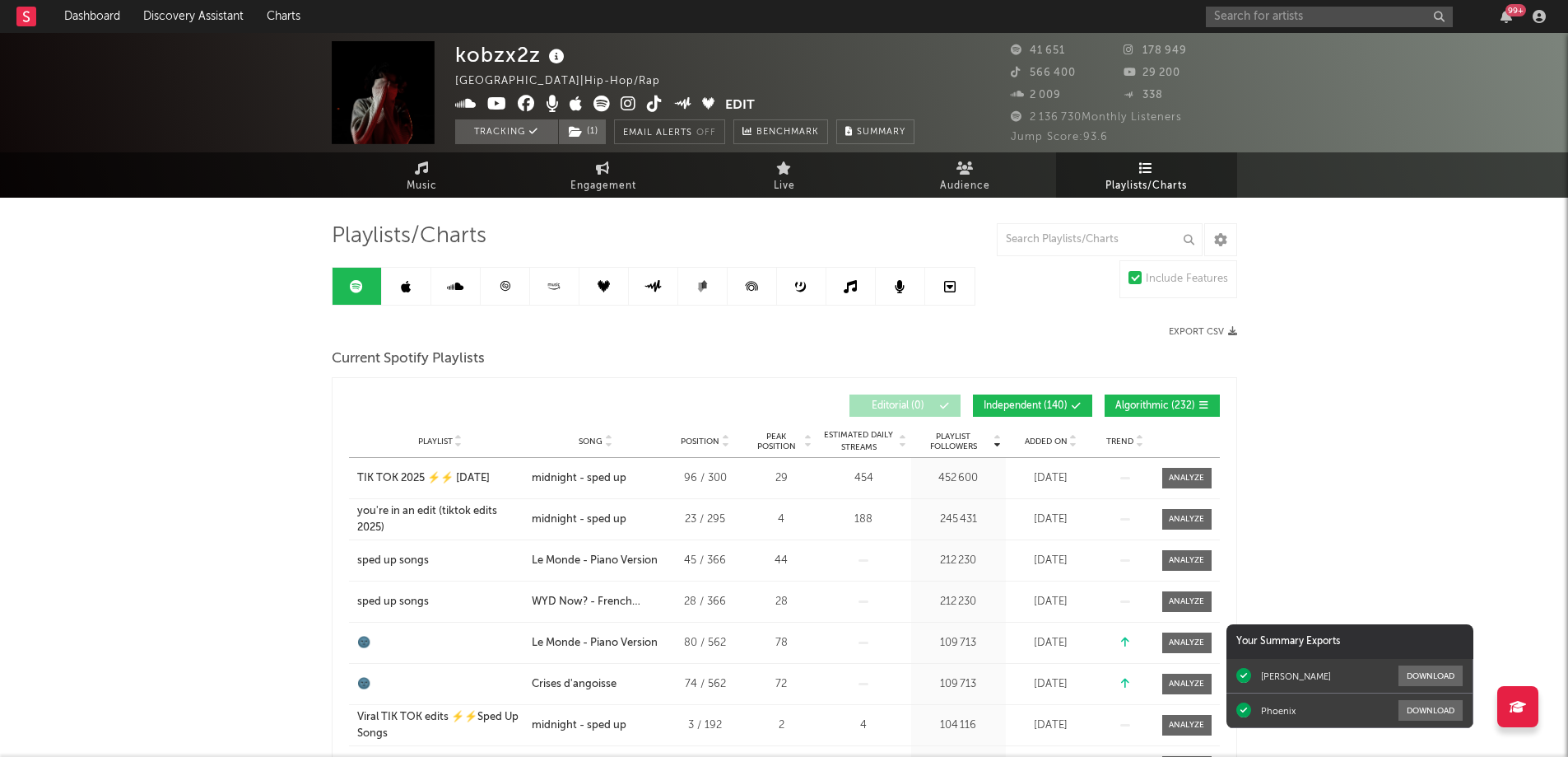
click at [504, 274] on link at bounding box center [505, 286] width 50 height 37
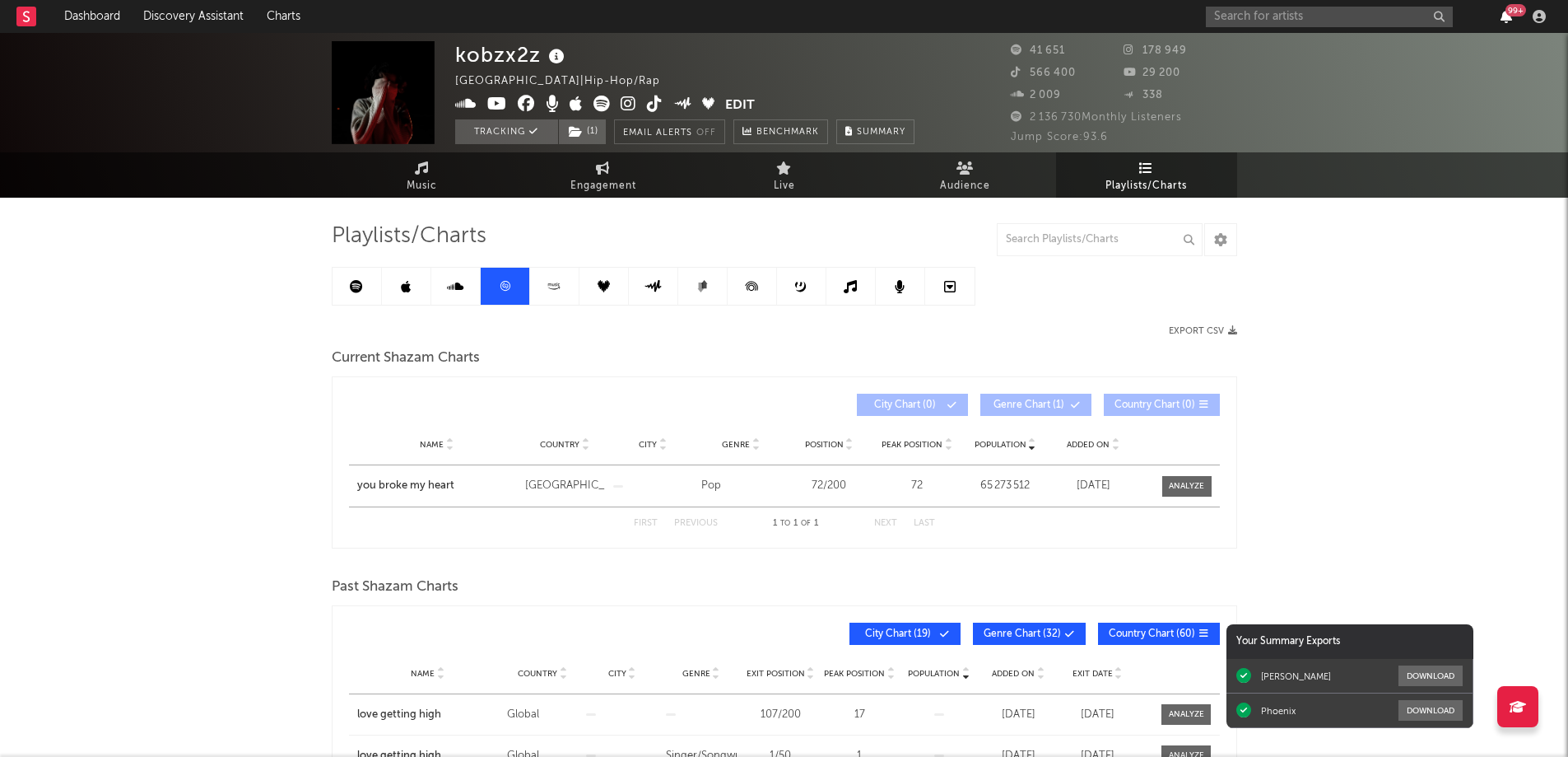
click at [1506, 22] on icon "button" at bounding box center [1506, 16] width 11 height 13
